Goal: Find specific page/section: Find specific page/section

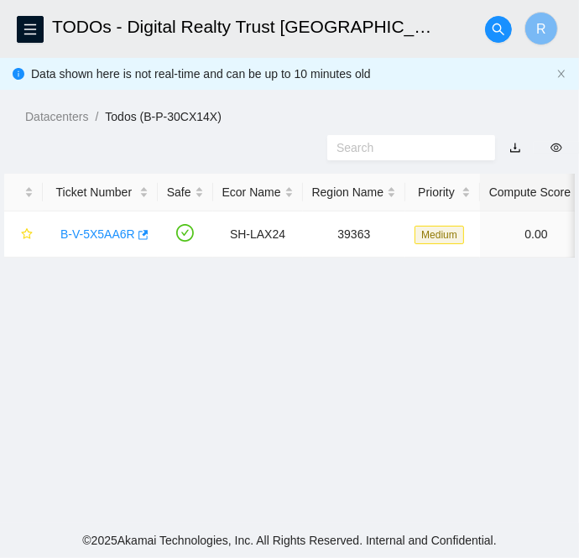
scroll to position [502, 13]
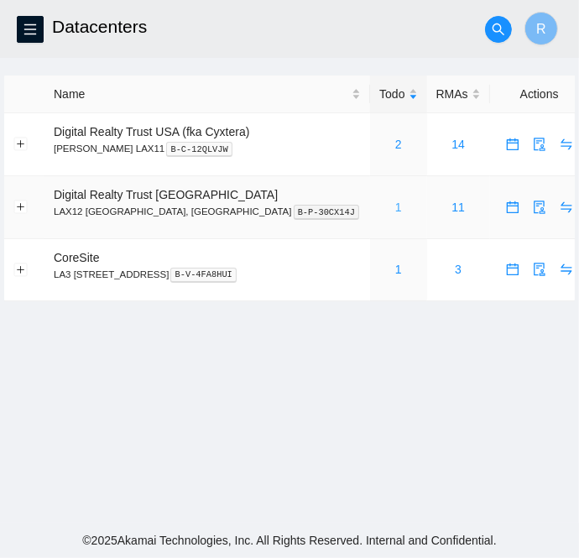
click at [395, 205] on link "1" at bounding box center [398, 206] width 7 height 13
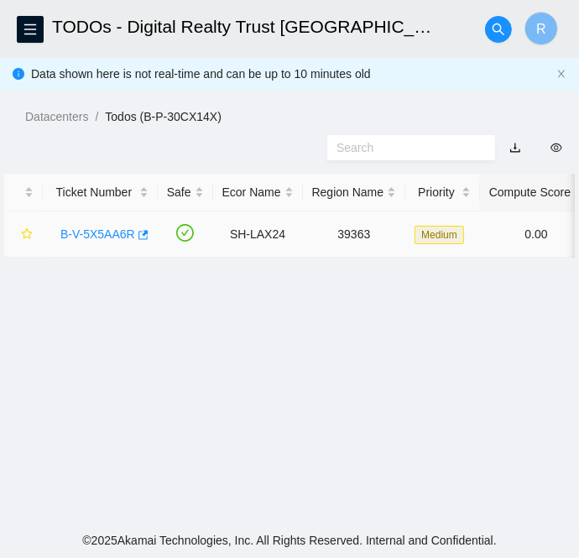
click at [94, 237] on link "B-V-5X5AA6R" at bounding box center [97, 233] width 75 height 13
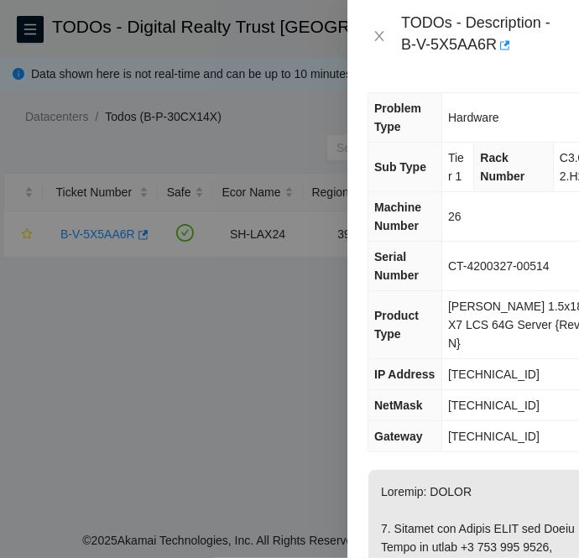
click at [376, 17] on div "TODOs - Description - B-V-5X5AA6R" at bounding box center [462, 35] width 191 height 45
click at [377, 37] on icon "close" at bounding box center [378, 36] width 9 height 10
